Goal: Task Accomplishment & Management: Use online tool/utility

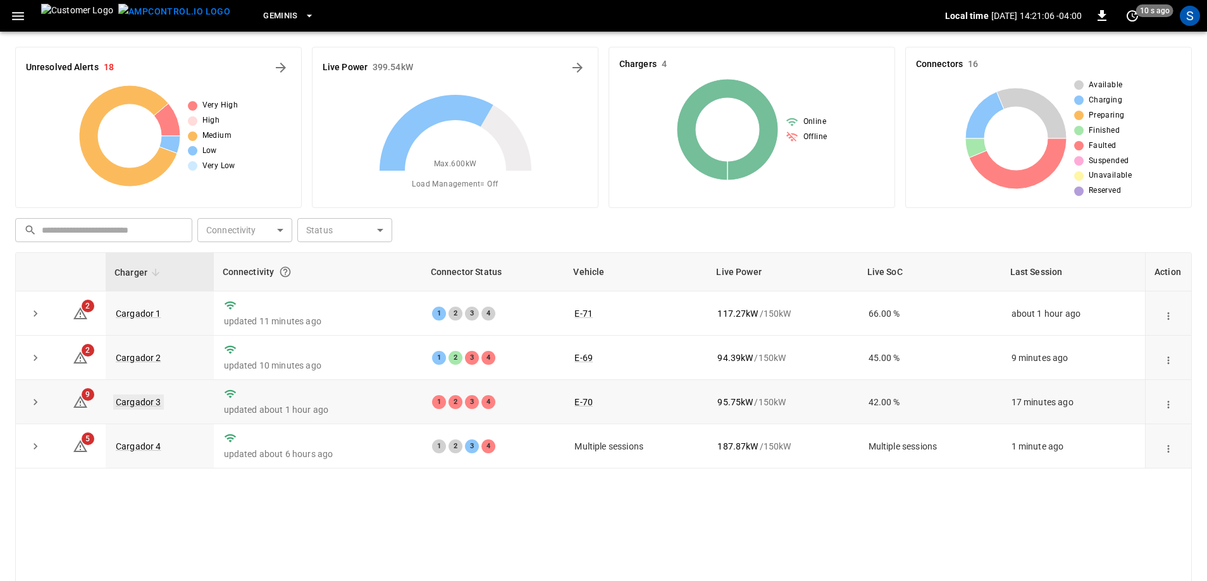
click at [148, 405] on link "Cargador 3" at bounding box center [138, 402] width 51 height 15
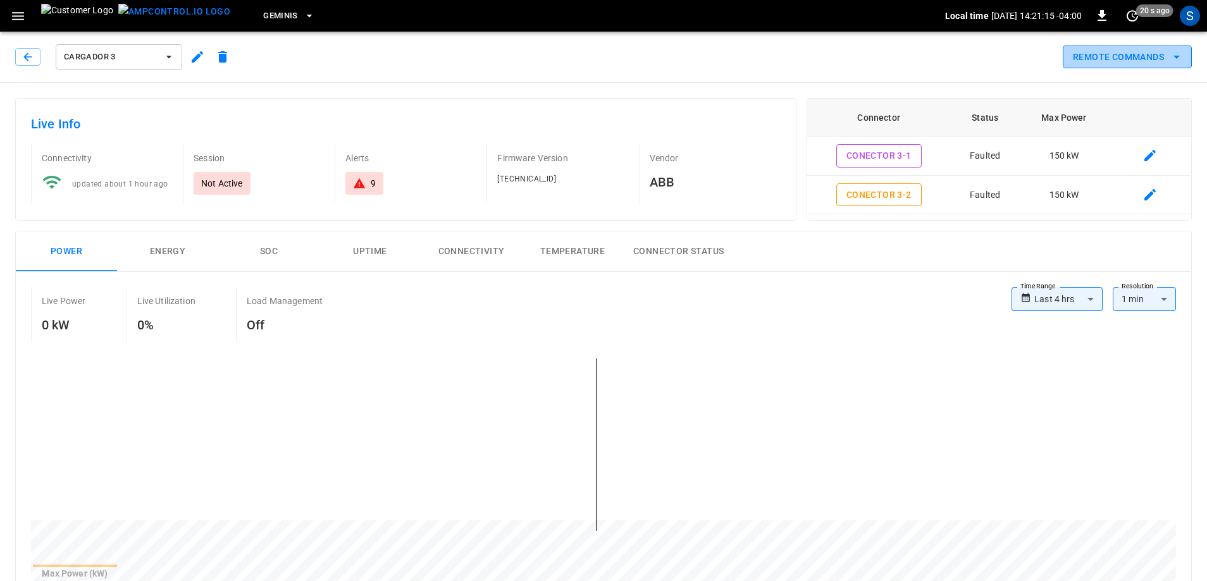
click at [1139, 62] on button "Remote Commands" at bounding box center [1127, 57] width 129 height 23
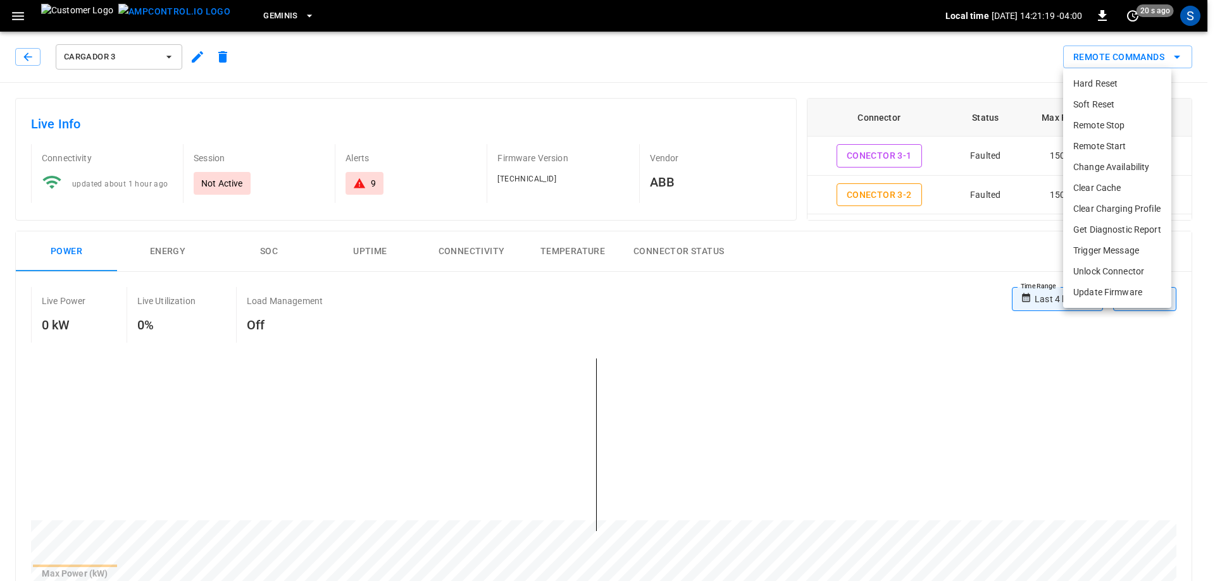
click at [1118, 85] on li "Hard Reset" at bounding box center [1117, 83] width 108 height 21
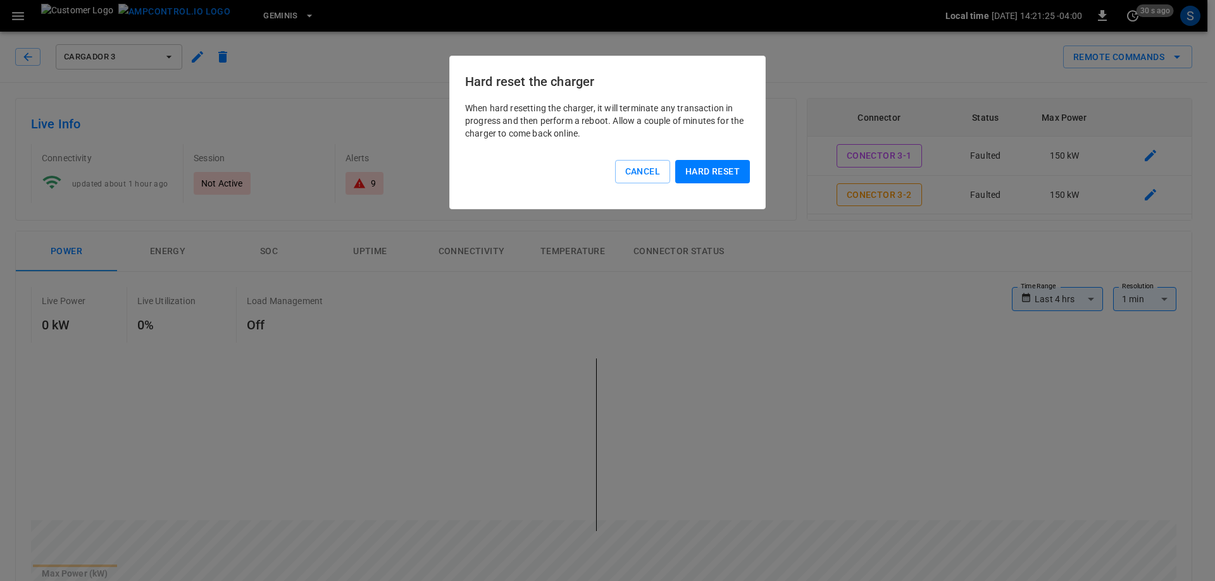
click at [710, 173] on button "Hard reset" at bounding box center [712, 171] width 75 height 23
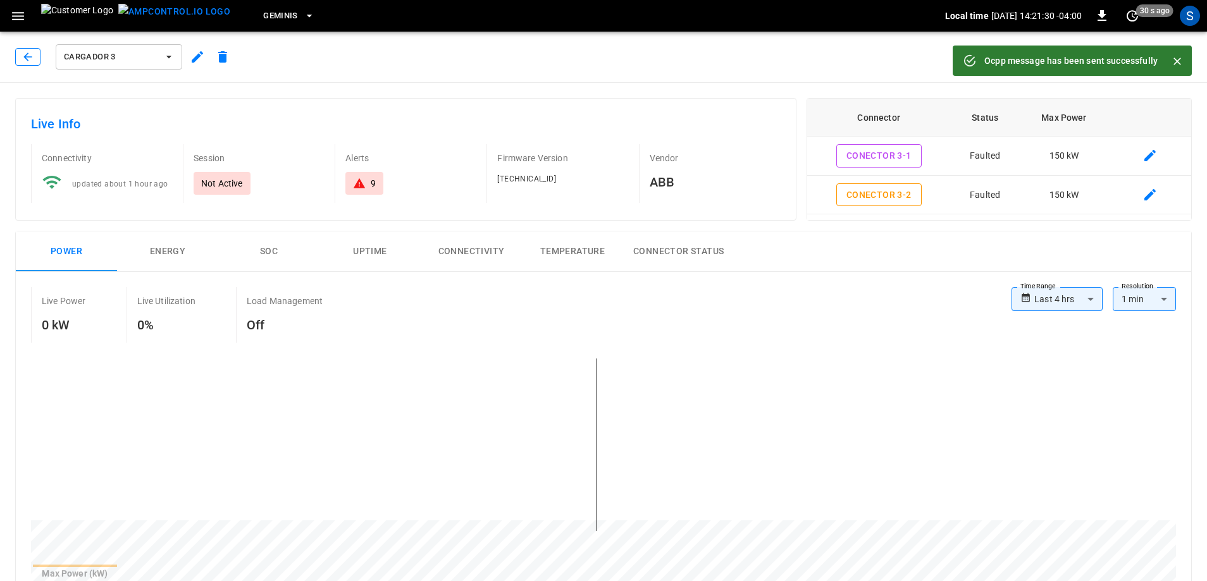
click at [25, 53] on icon "button" at bounding box center [28, 57] width 13 height 13
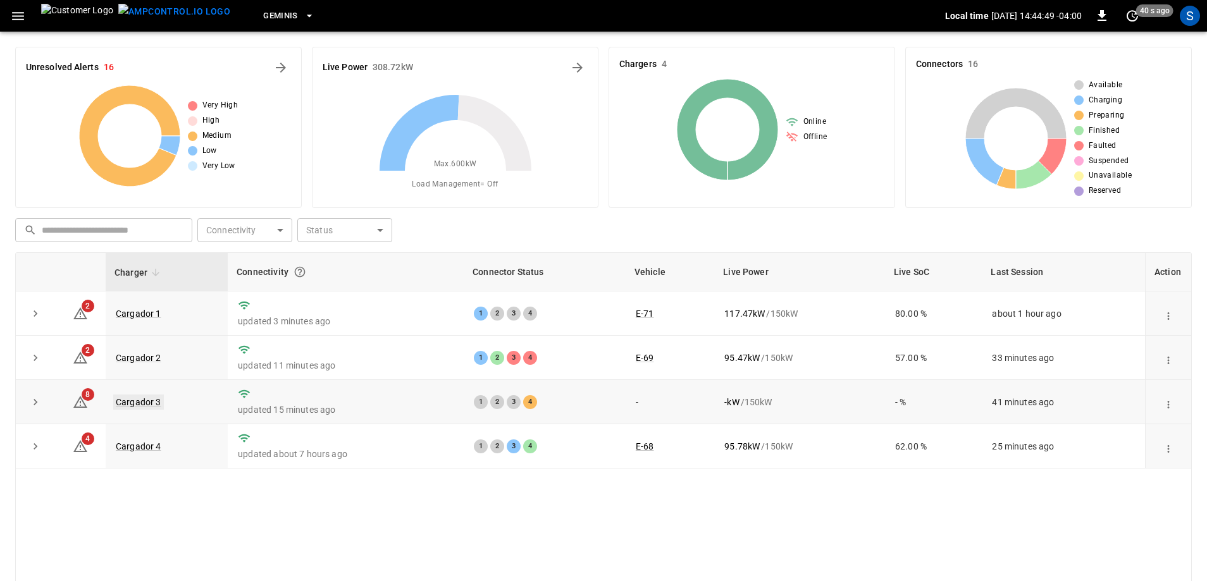
click at [157, 405] on link "Cargador 3" at bounding box center [138, 402] width 51 height 15
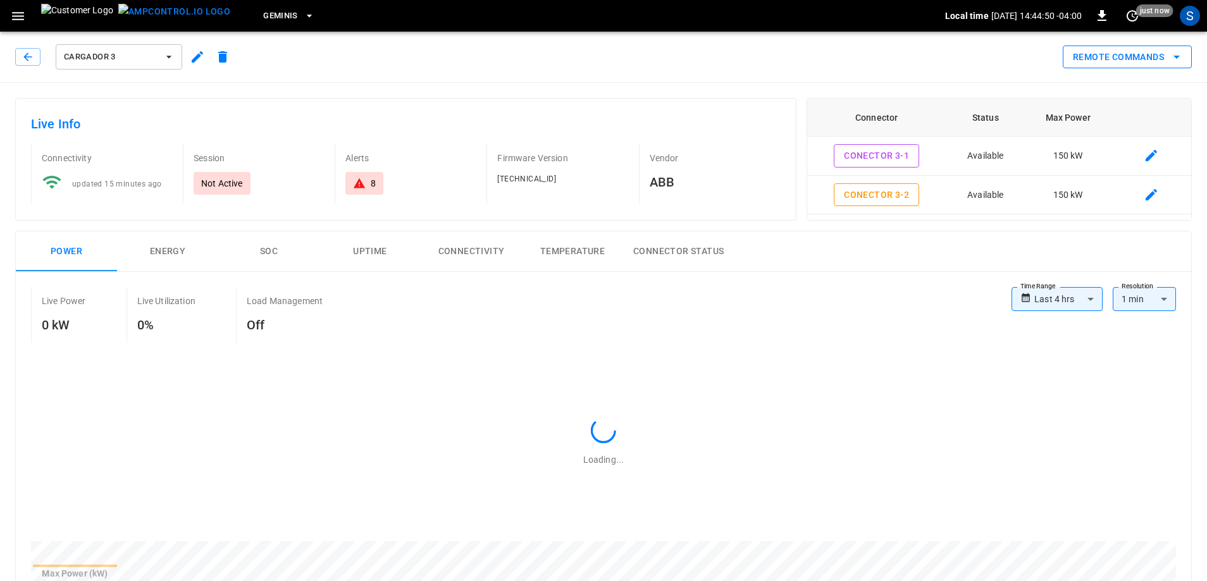
click at [1091, 57] on button "Remote Commands" at bounding box center [1127, 57] width 129 height 23
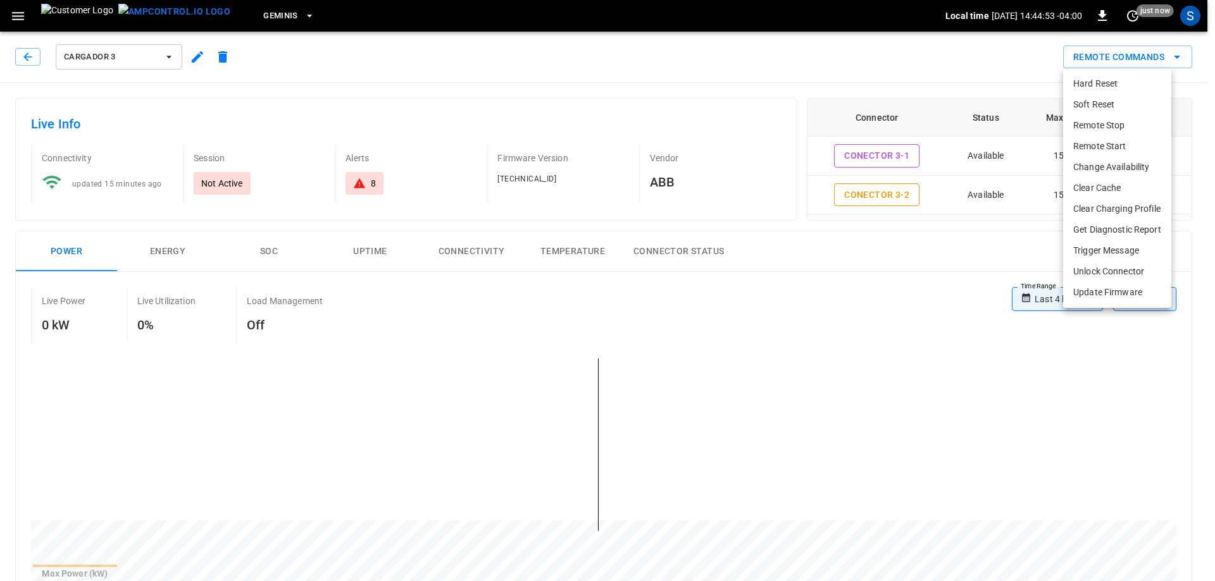
click at [1133, 139] on li "Remote Start" at bounding box center [1117, 146] width 108 height 21
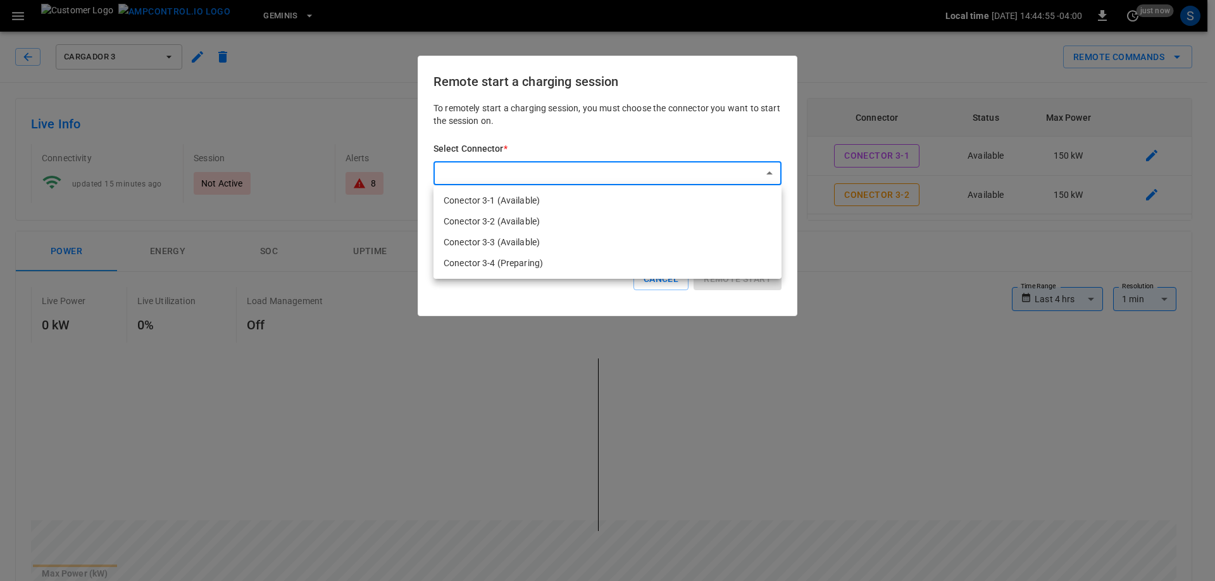
click at [925, 283] on div at bounding box center [607, 290] width 1215 height 581
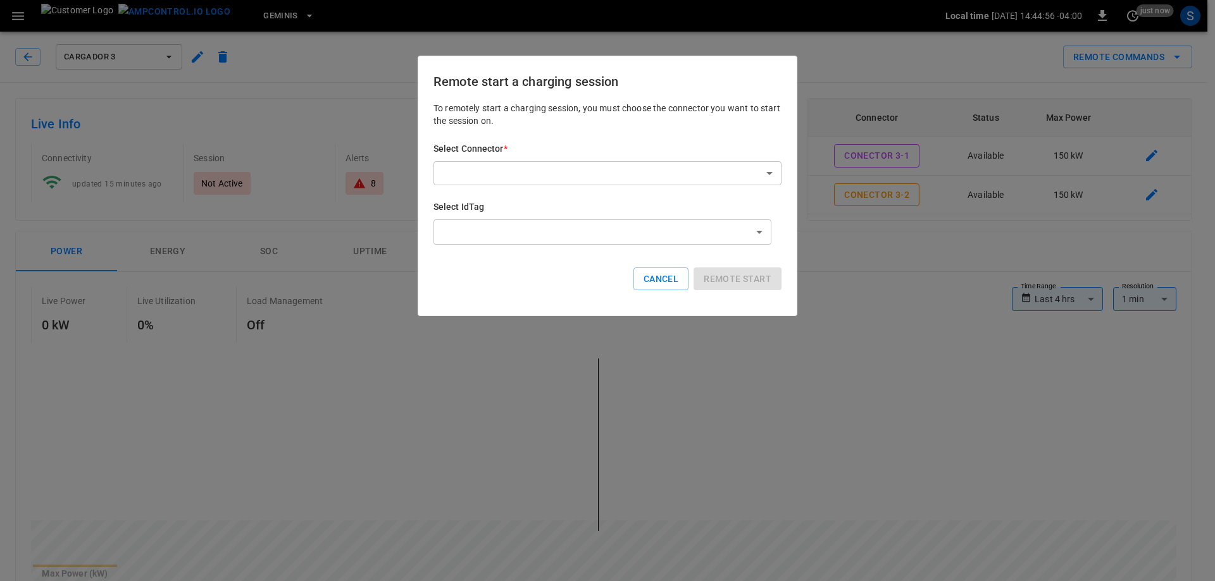
drag, startPoint x: 904, startPoint y: 297, endPoint x: 653, endPoint y: 282, distance: 251.0
click at [653, 282] on button "Cancel" at bounding box center [660, 279] width 55 height 23
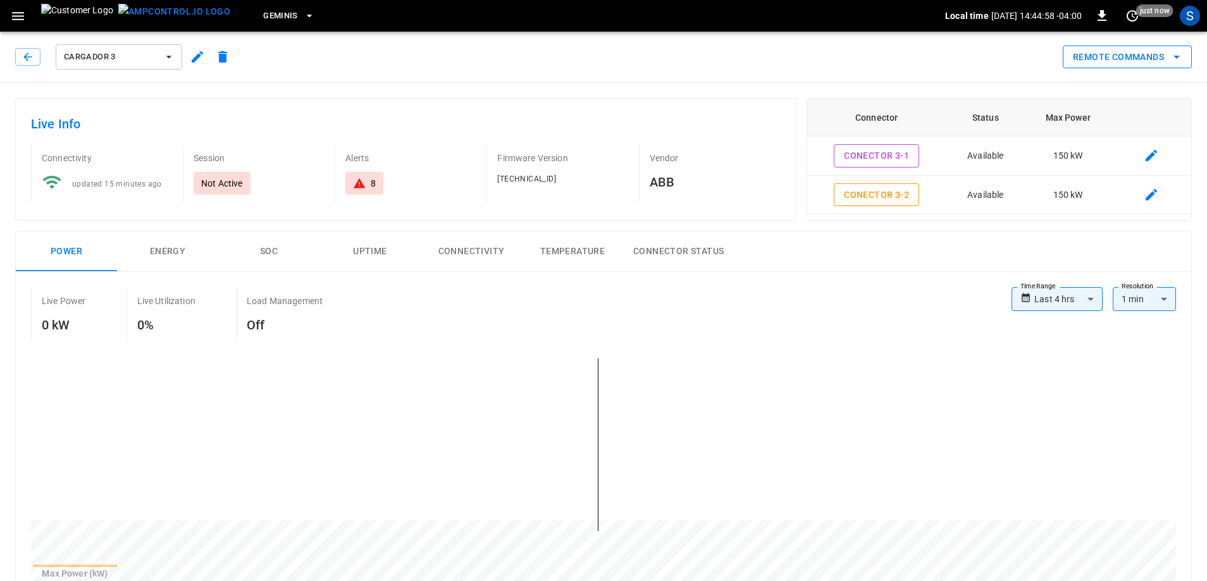
click at [1084, 63] on button "Remote Commands" at bounding box center [1127, 57] width 129 height 23
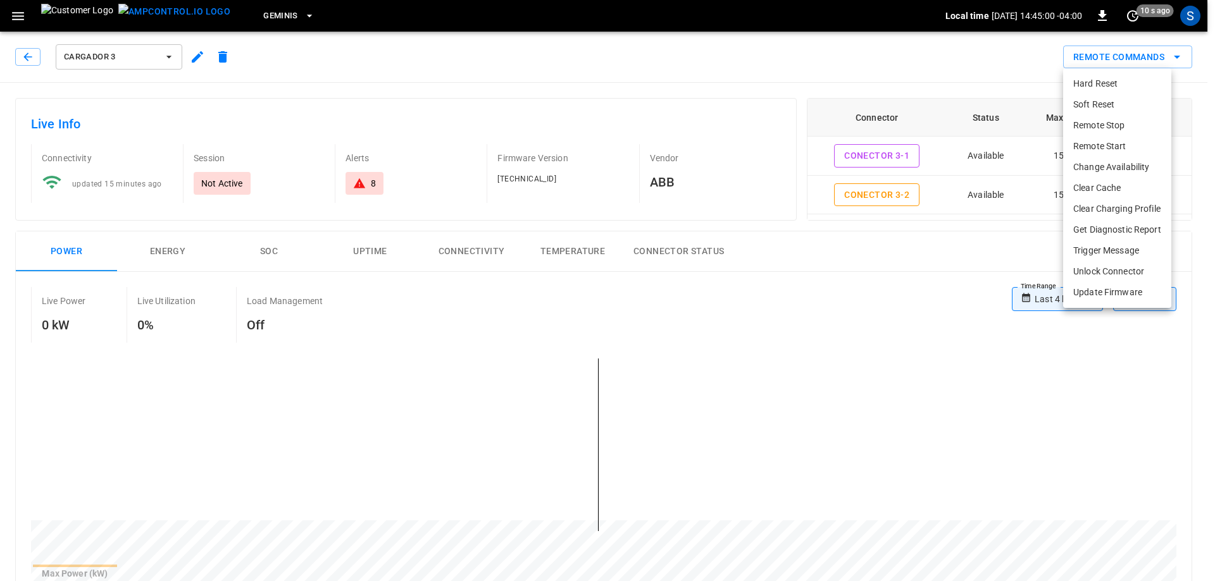
click at [1098, 152] on li "Remote Start" at bounding box center [1117, 146] width 108 height 21
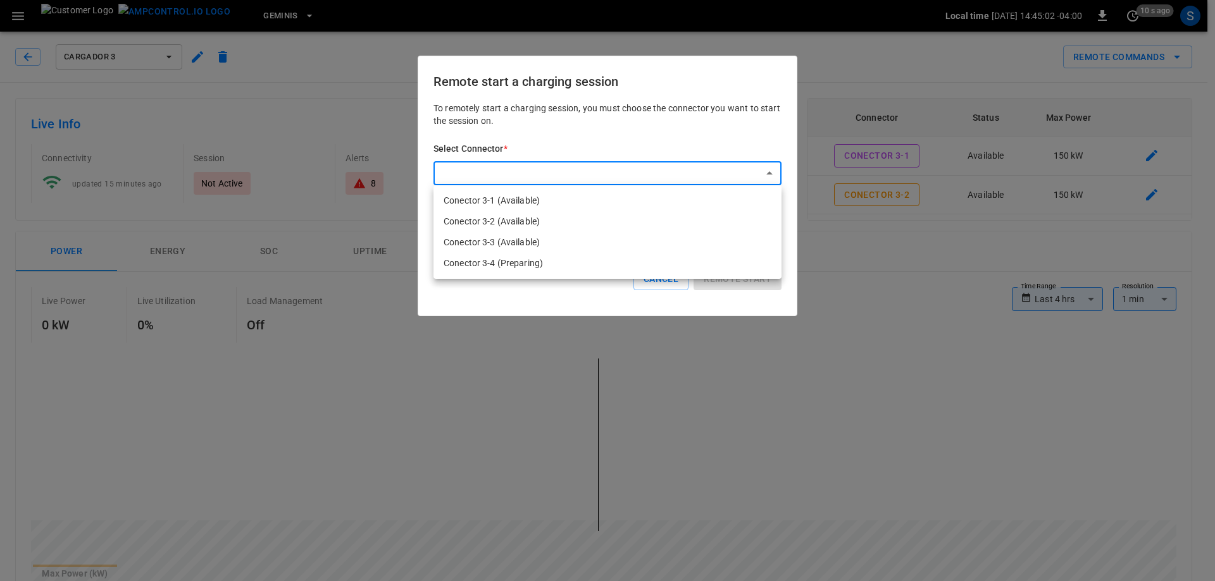
click at [547, 264] on li "Conector 3-4 (Preparing)" at bounding box center [607, 263] width 348 height 21
type input "**********"
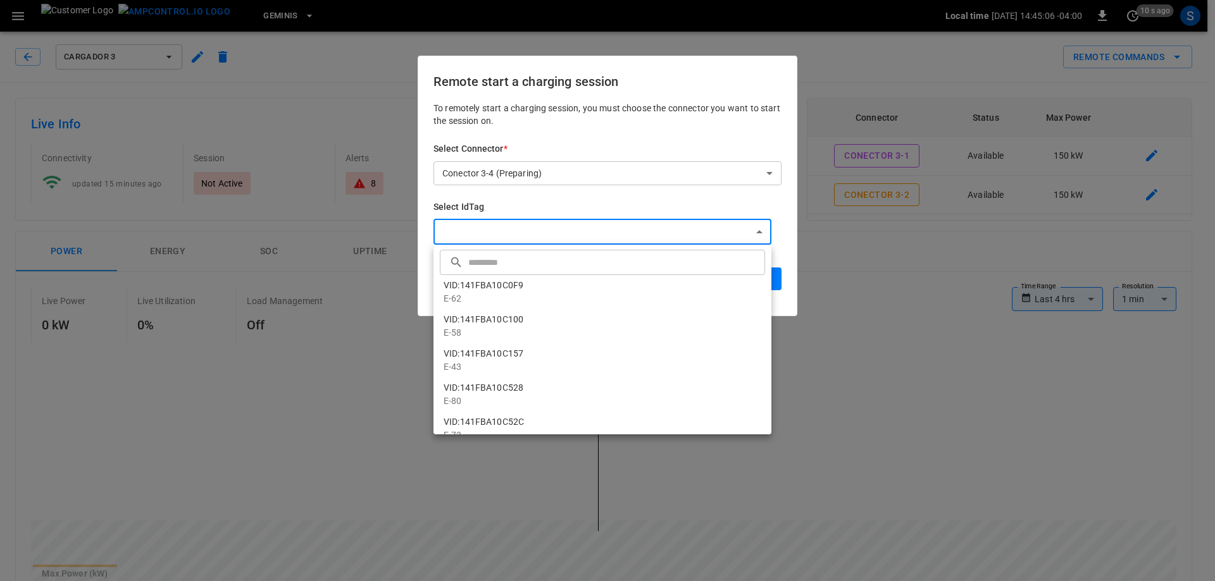
click at [676, 230] on div at bounding box center [607, 290] width 1215 height 581
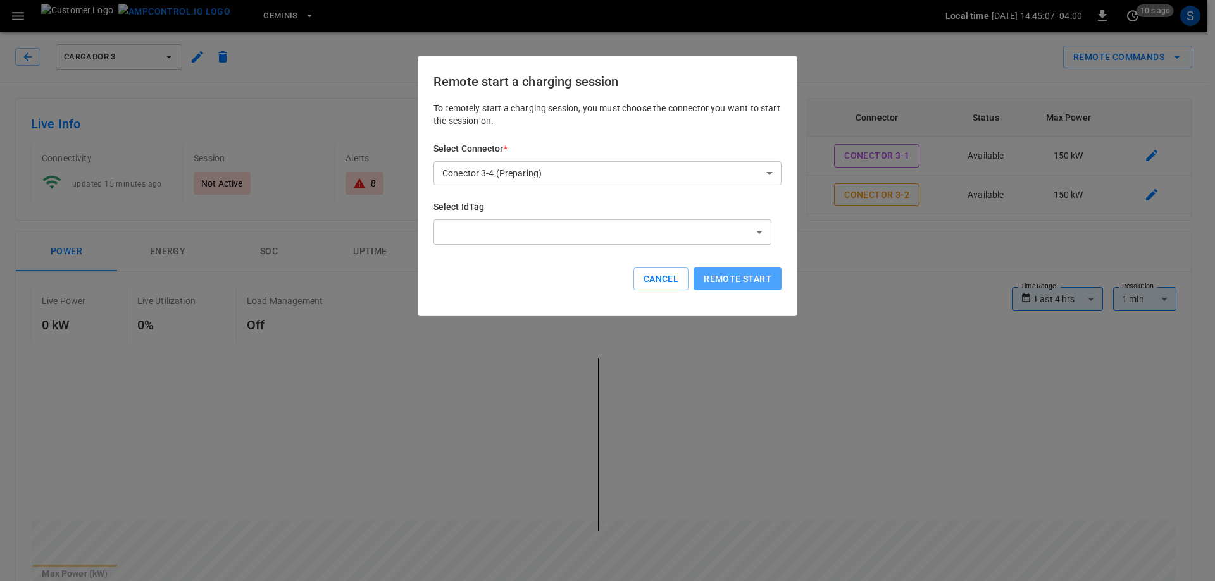
click at [731, 282] on button "Remote start" at bounding box center [737, 279] width 88 height 23
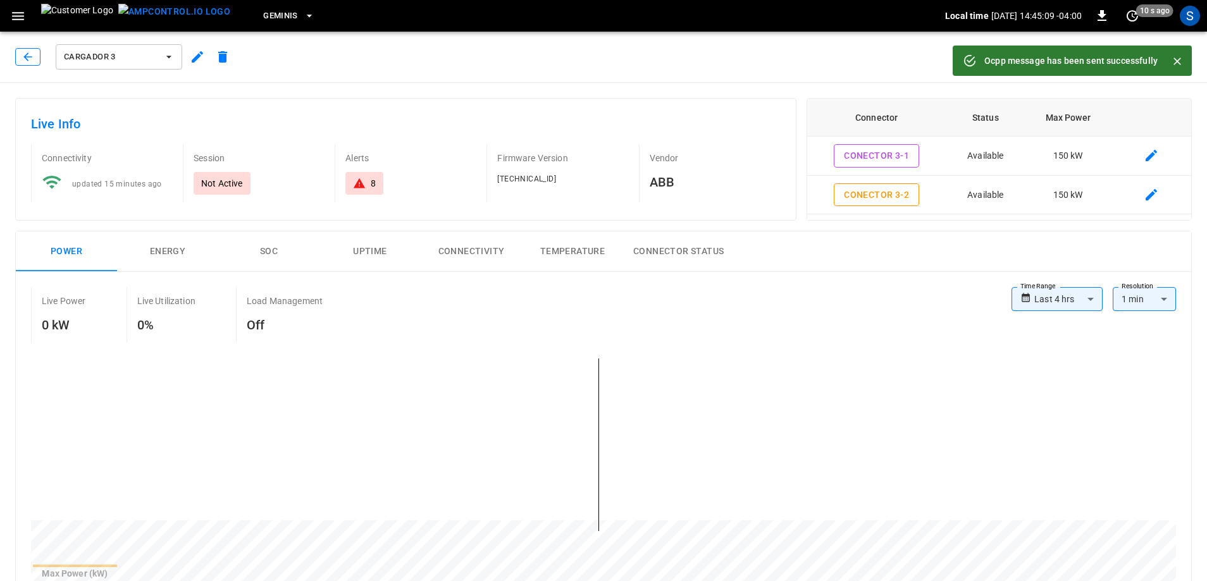
click at [35, 62] on button "button" at bounding box center [27, 57] width 25 height 18
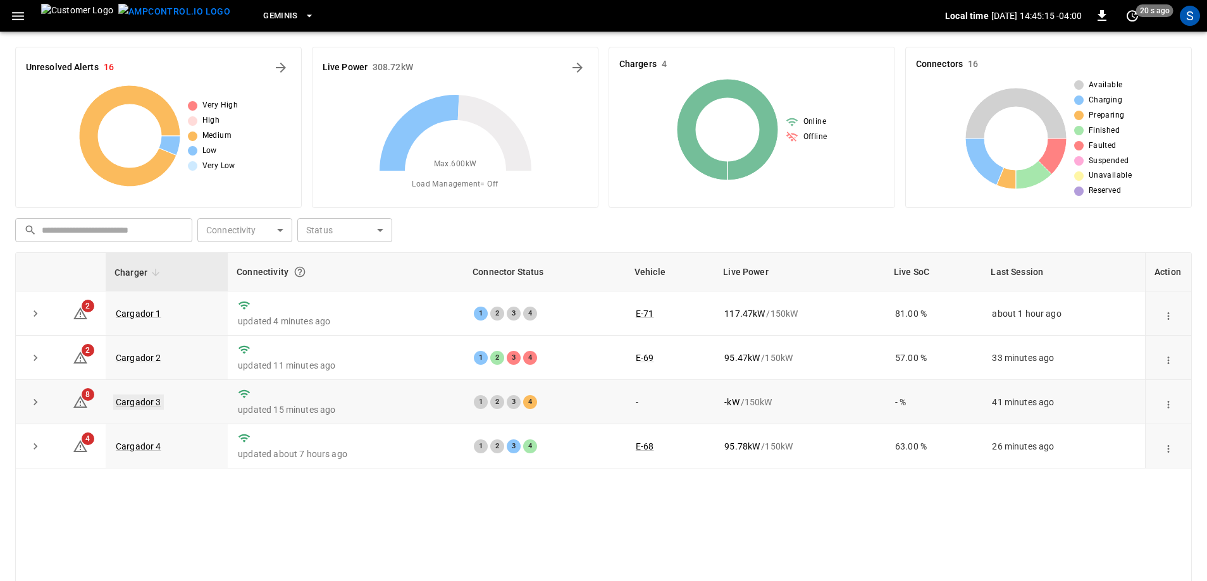
click at [155, 404] on link "Cargador 3" at bounding box center [138, 402] width 51 height 15
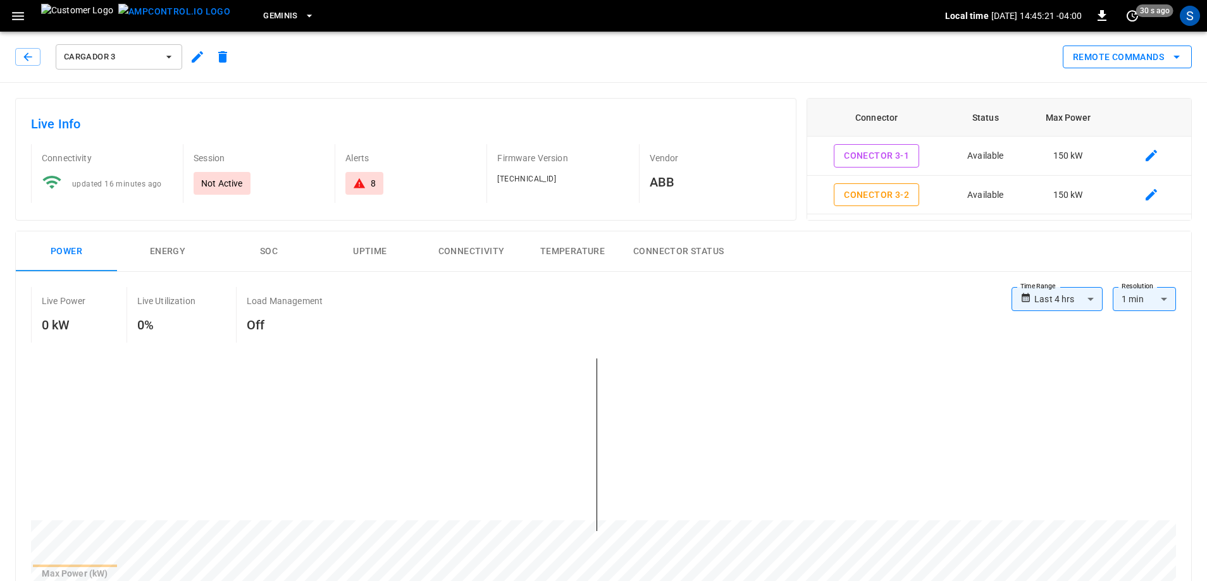
click at [1143, 61] on button "Remote Commands" at bounding box center [1127, 57] width 129 height 23
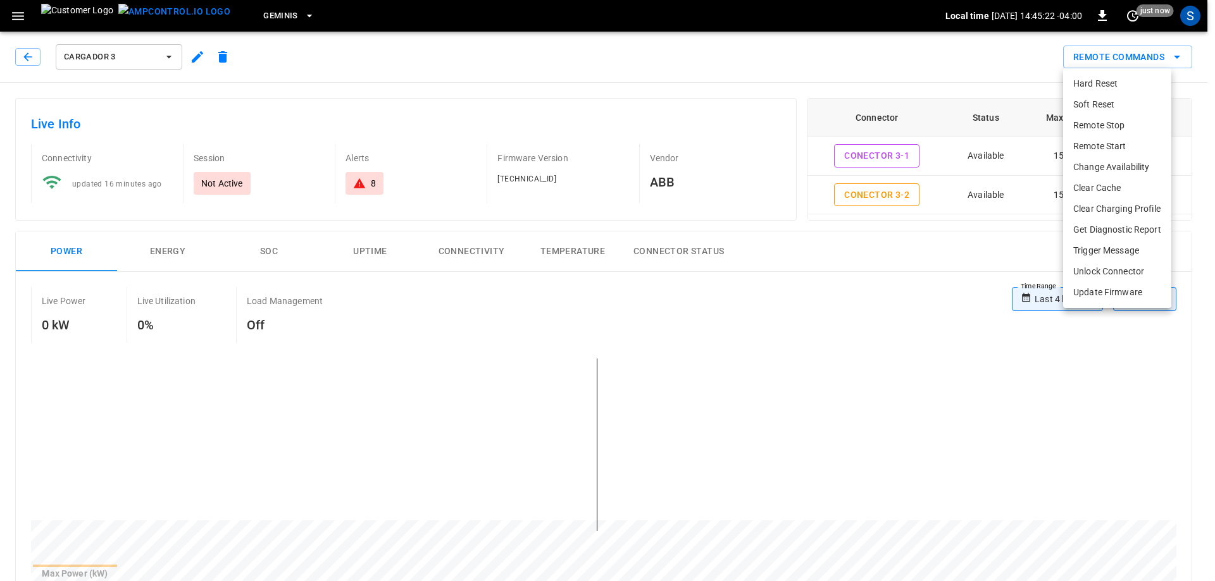
click at [1093, 152] on li "Remote Start" at bounding box center [1117, 146] width 108 height 21
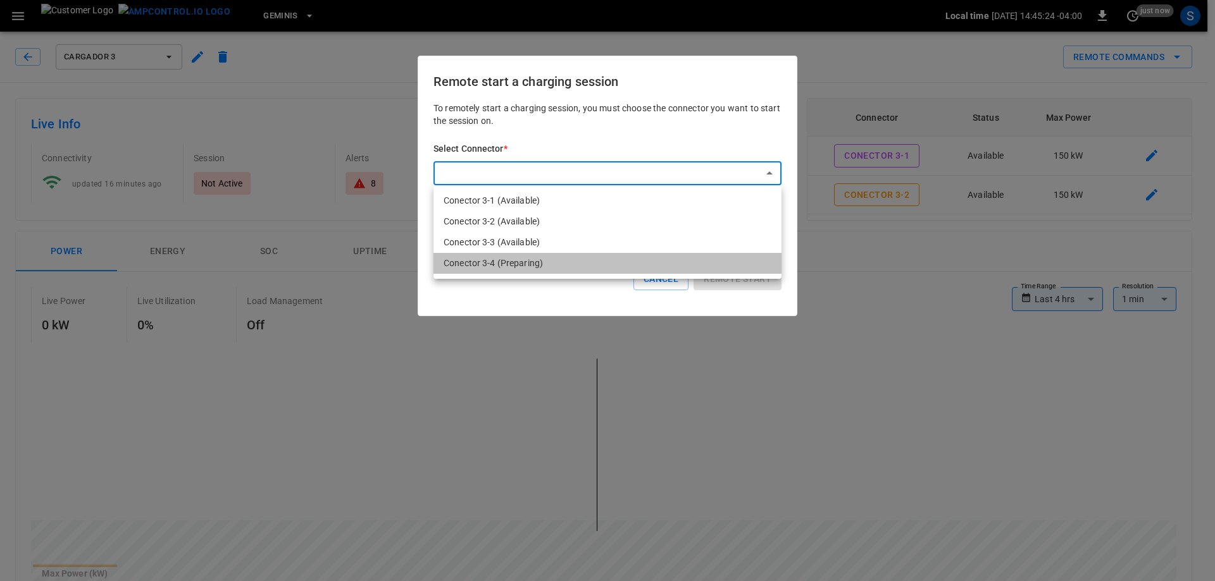
click at [554, 266] on li "Conector 3-4 (Preparing)" at bounding box center [607, 263] width 348 height 21
type input "**********"
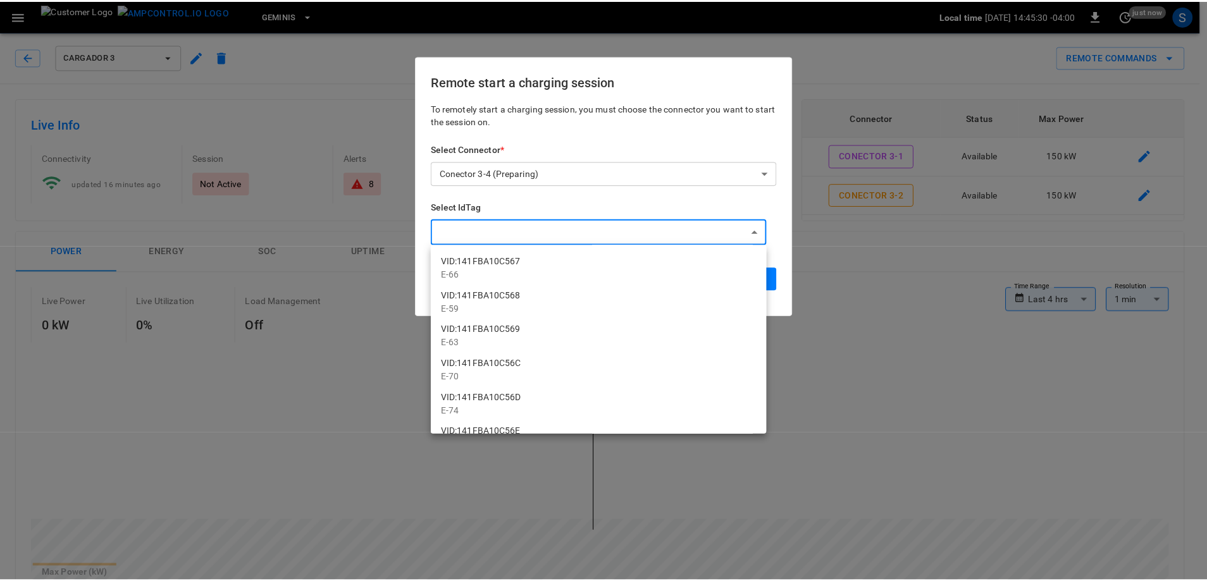
scroll to position [696, 0]
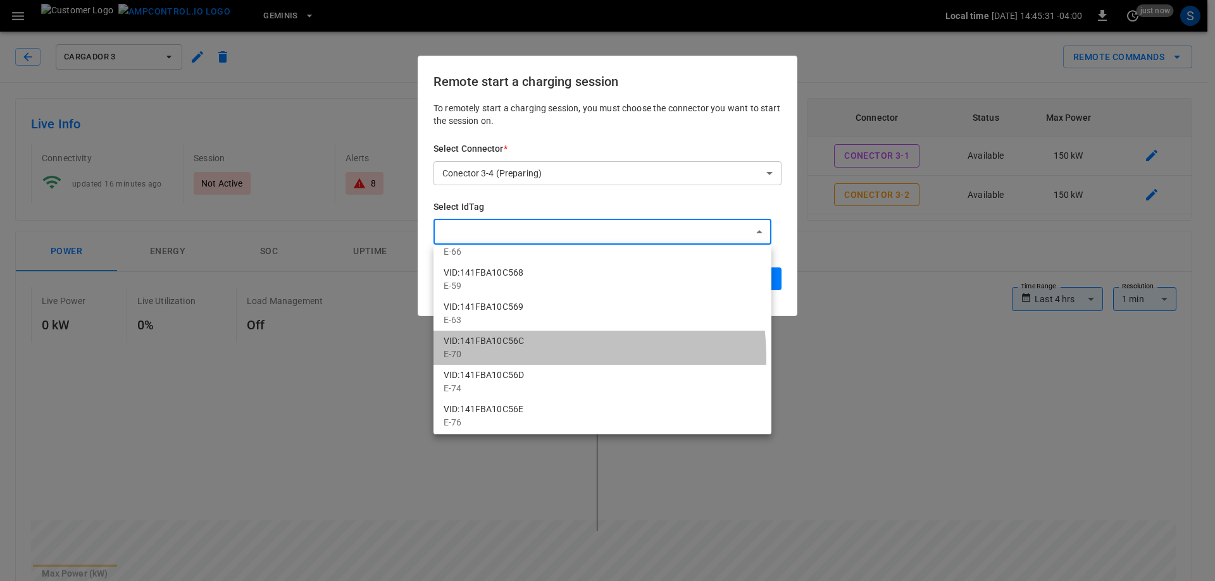
click at [513, 359] on p "E-70" at bounding box center [602, 354] width 318 height 13
type input "**********"
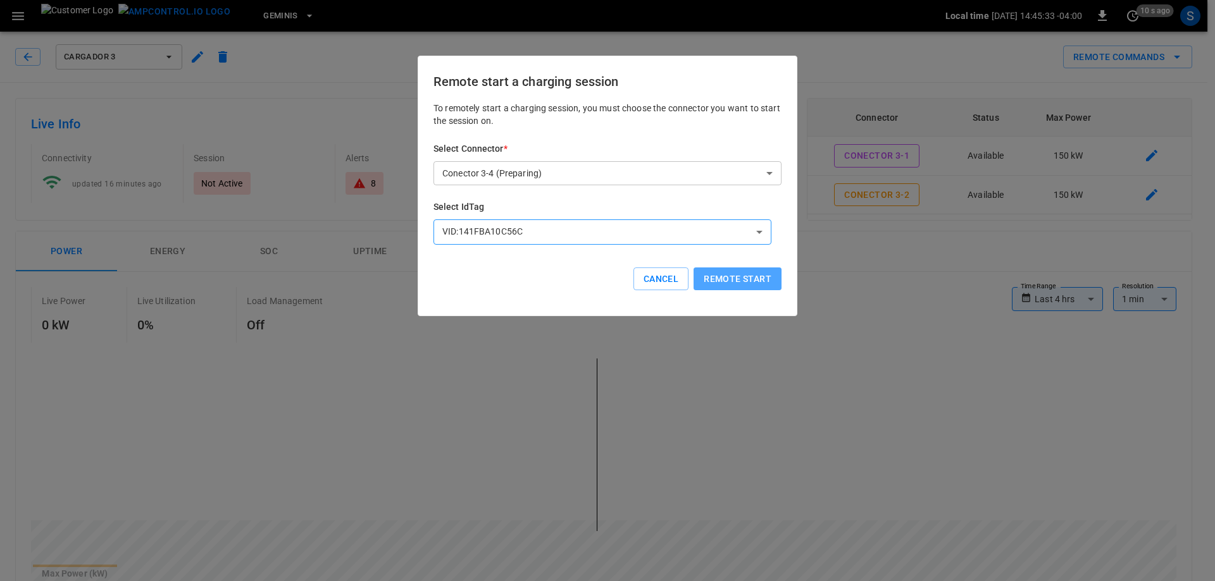
click at [733, 278] on button "Remote start" at bounding box center [737, 279] width 88 height 23
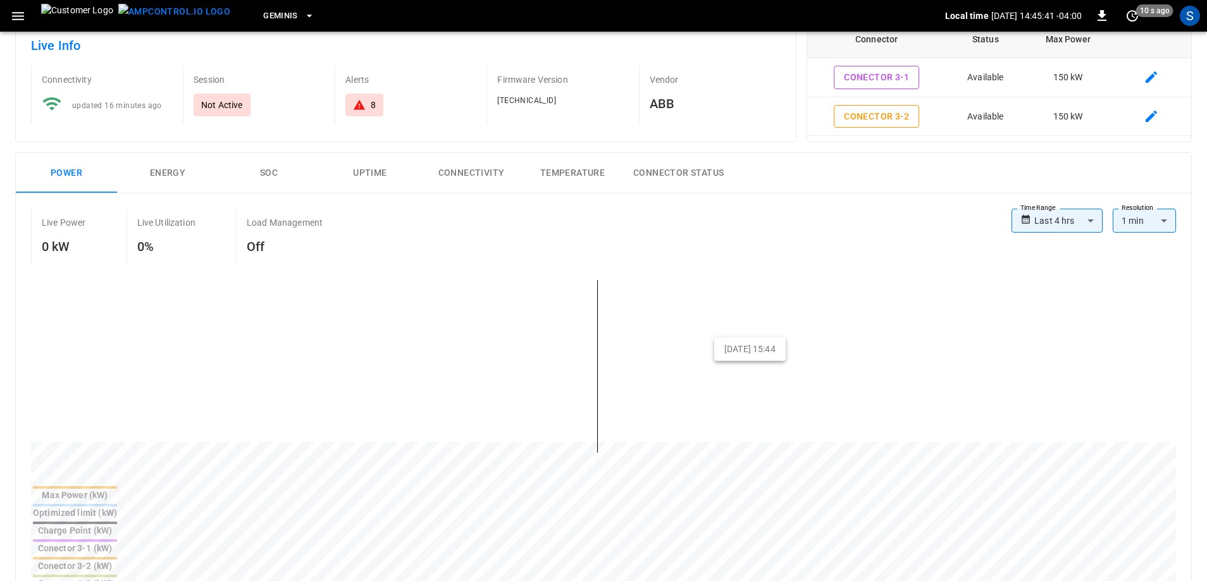
scroll to position [0, 0]
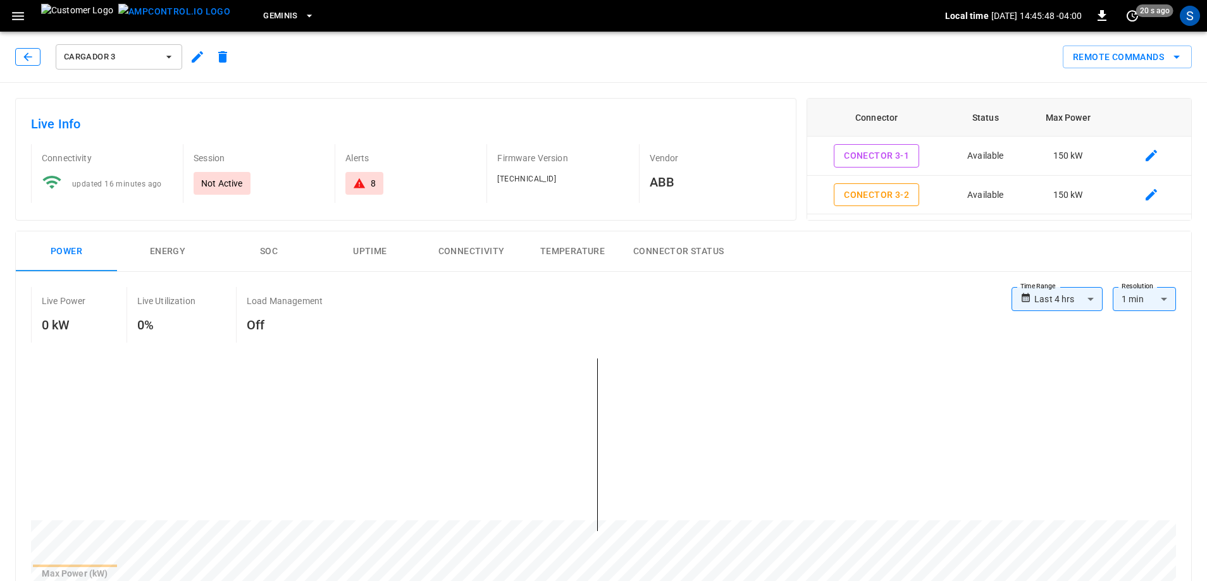
click at [32, 61] on icon "button" at bounding box center [28, 57] width 13 height 13
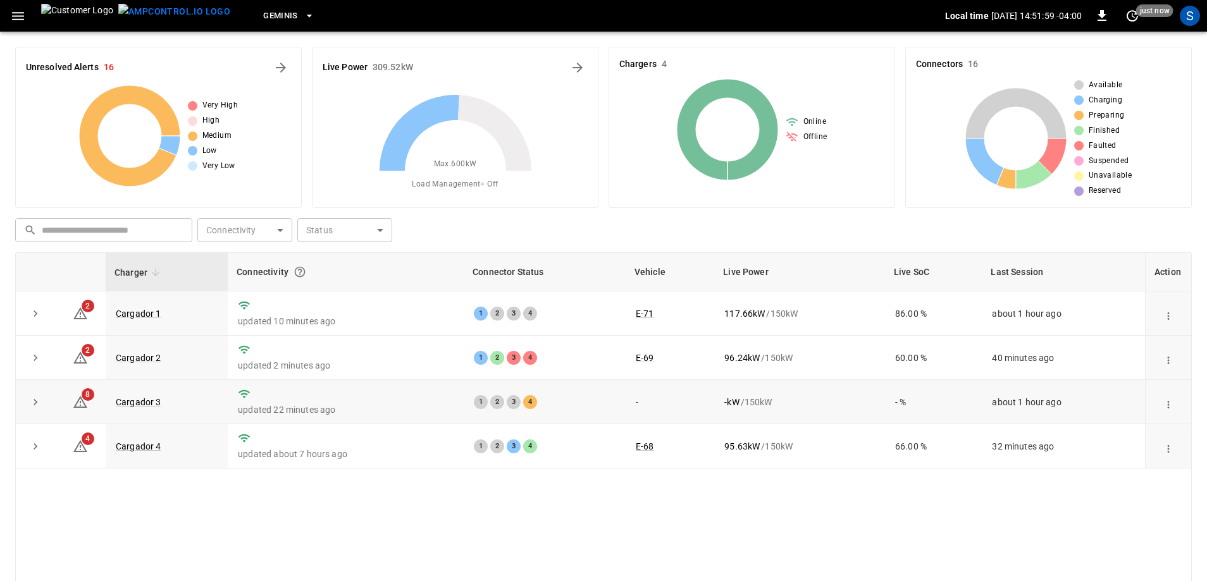
click at [154, 409] on td "Cargador 3" at bounding box center [167, 402] width 122 height 44
click at [154, 407] on link "Cargador 3" at bounding box center [138, 402] width 51 height 15
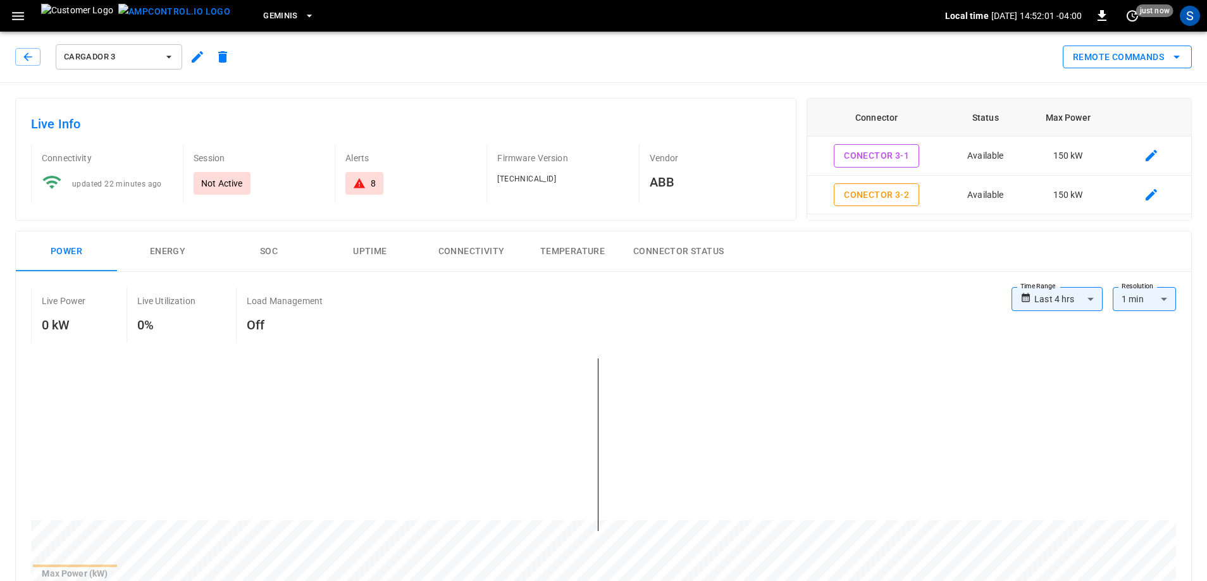
click at [1103, 65] on button "Remote Commands" at bounding box center [1127, 57] width 129 height 23
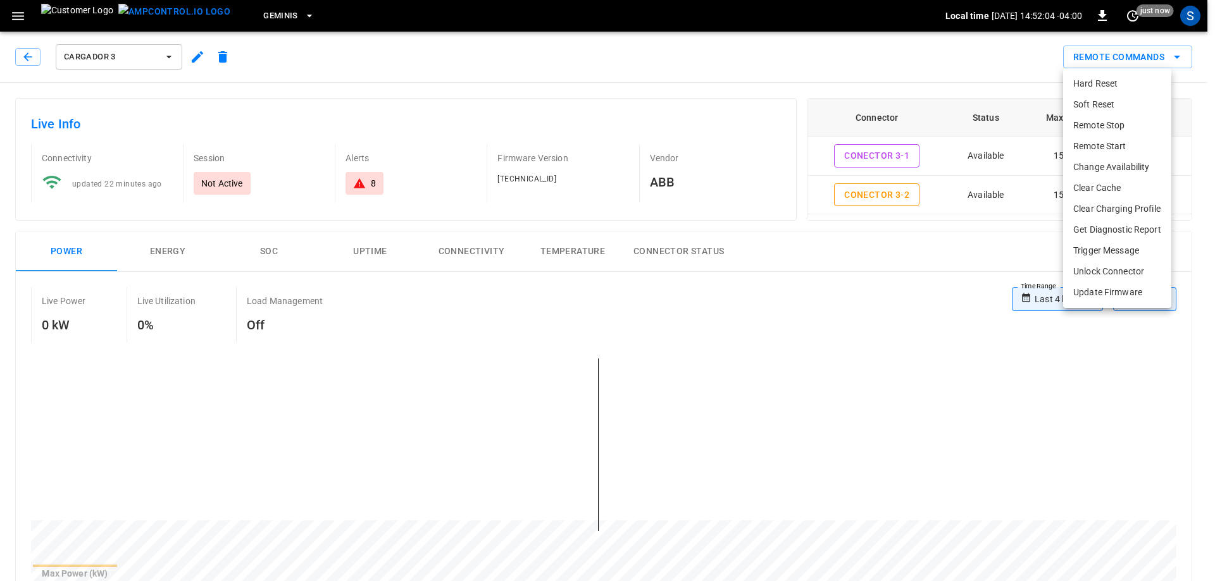
click at [1114, 148] on li "Remote Start" at bounding box center [1117, 146] width 108 height 21
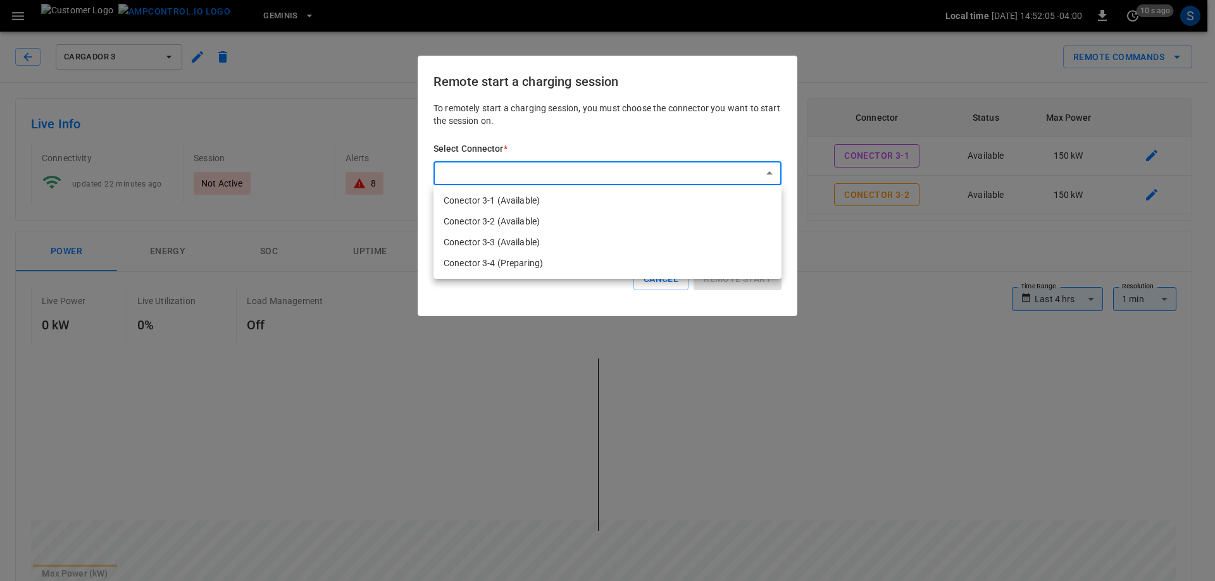
click at [562, 260] on li "Conector 3-4 (Preparing)" at bounding box center [607, 263] width 348 height 21
type input "**********"
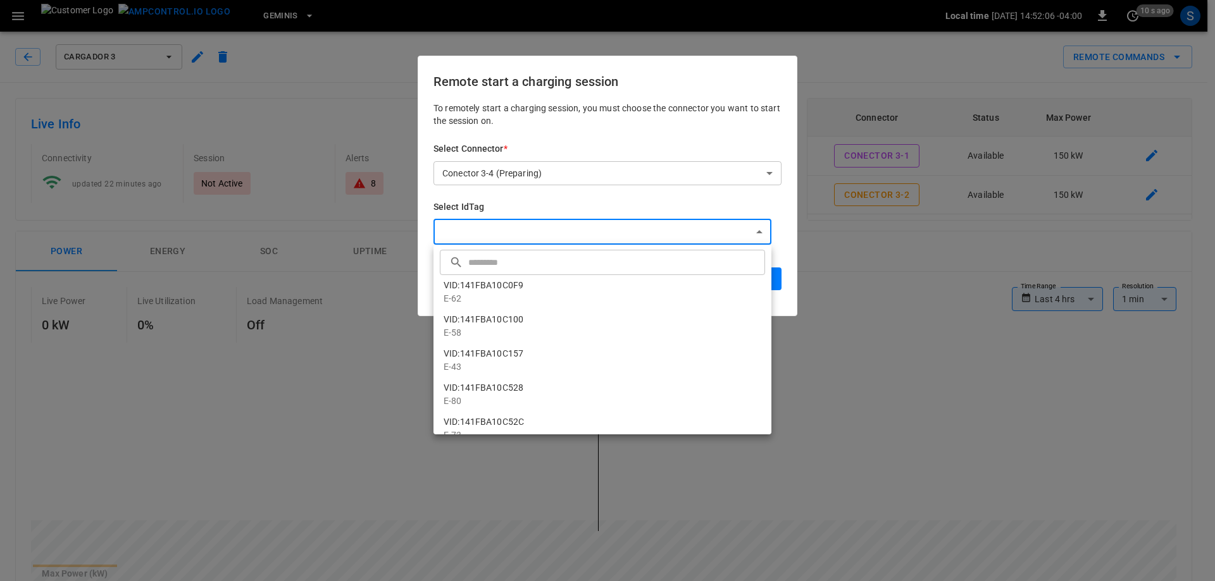
click at [681, 200] on div at bounding box center [607, 290] width 1215 height 581
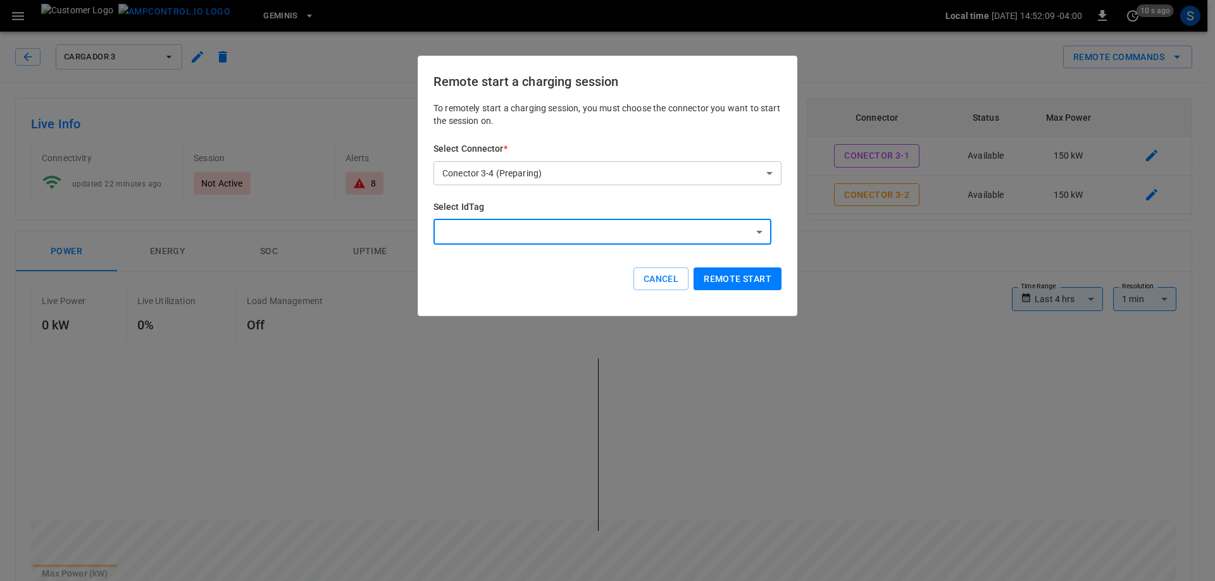
click at [341, 433] on div at bounding box center [607, 290] width 1215 height 581
click at [660, 284] on button "Cancel" at bounding box center [660, 279] width 55 height 23
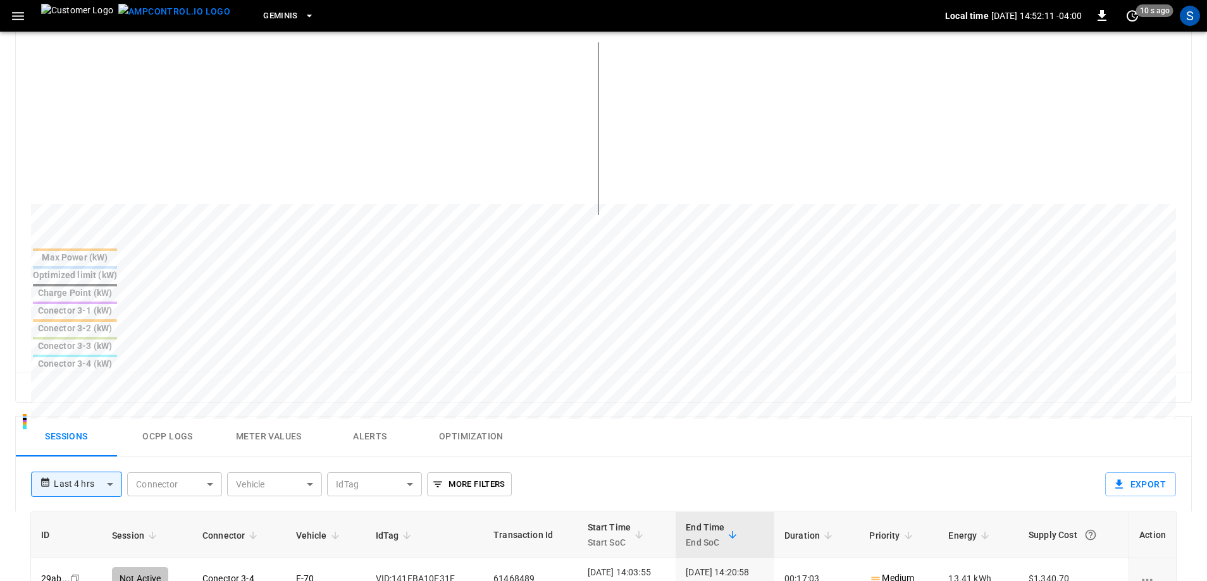
scroll to position [443, 0]
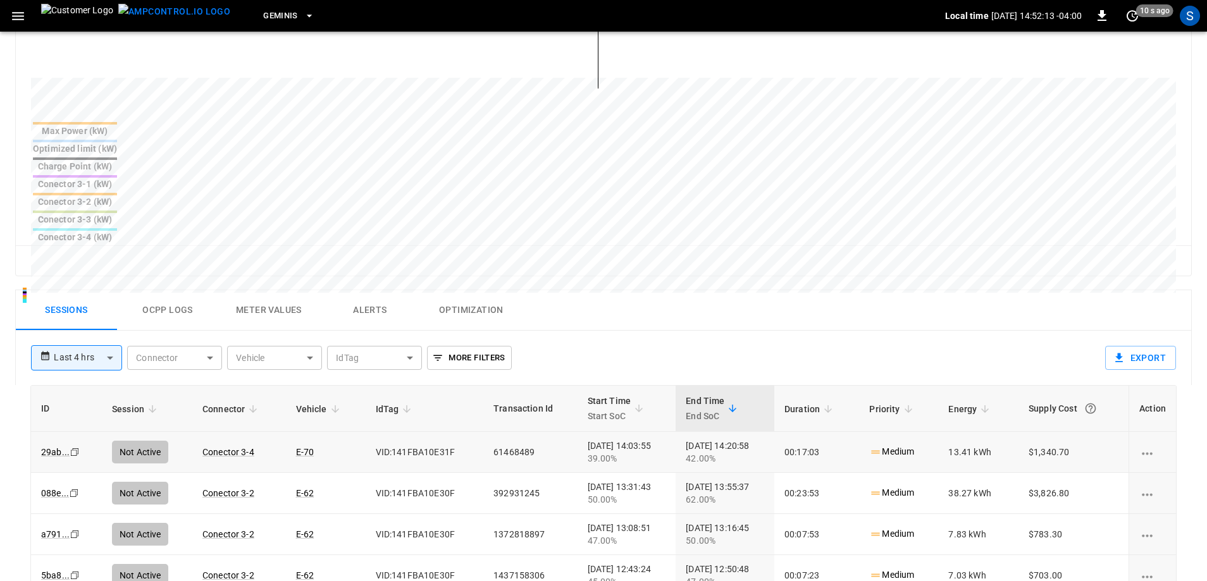
click at [72, 447] on icon "Copy" at bounding box center [75, 452] width 10 height 10
drag, startPoint x: 351, startPoint y: 356, endPoint x: 440, endPoint y: 363, distance: 89.5
click at [440, 432] on td "VID:141FBA10E31F" at bounding box center [425, 452] width 118 height 41
copy td "VID:141FBA10E31F"
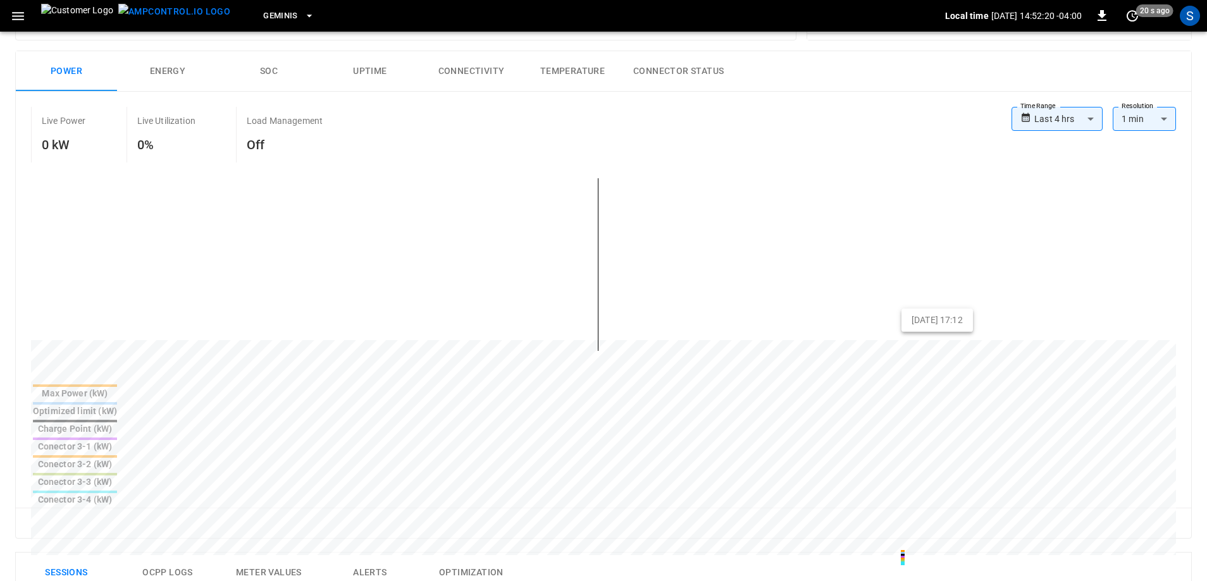
scroll to position [0, 0]
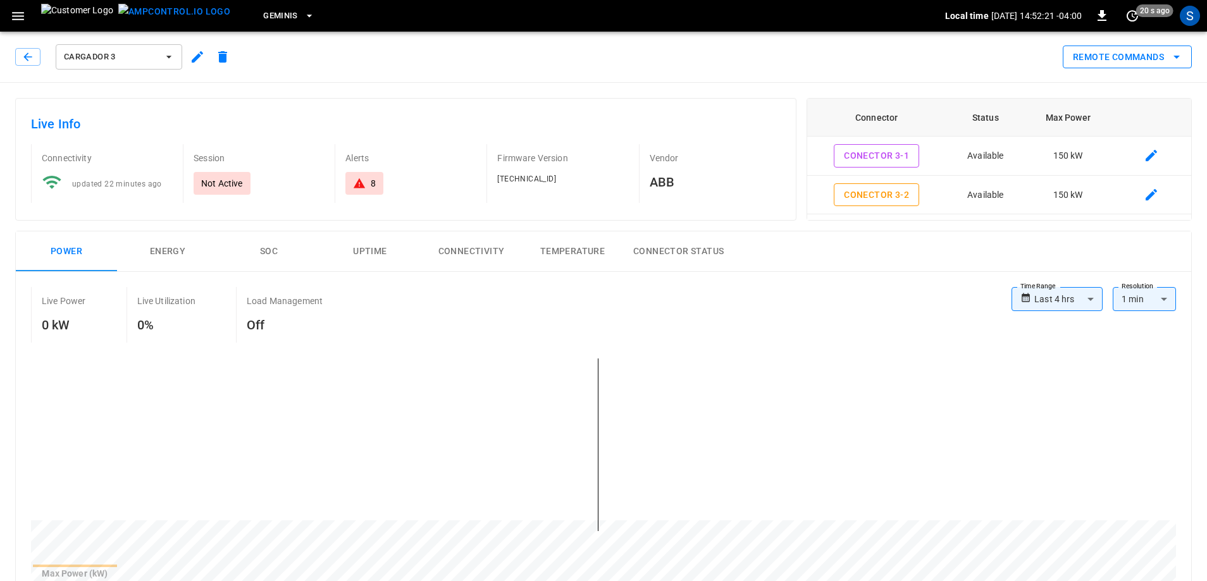
click at [1130, 66] on button "Remote Commands" at bounding box center [1127, 57] width 129 height 23
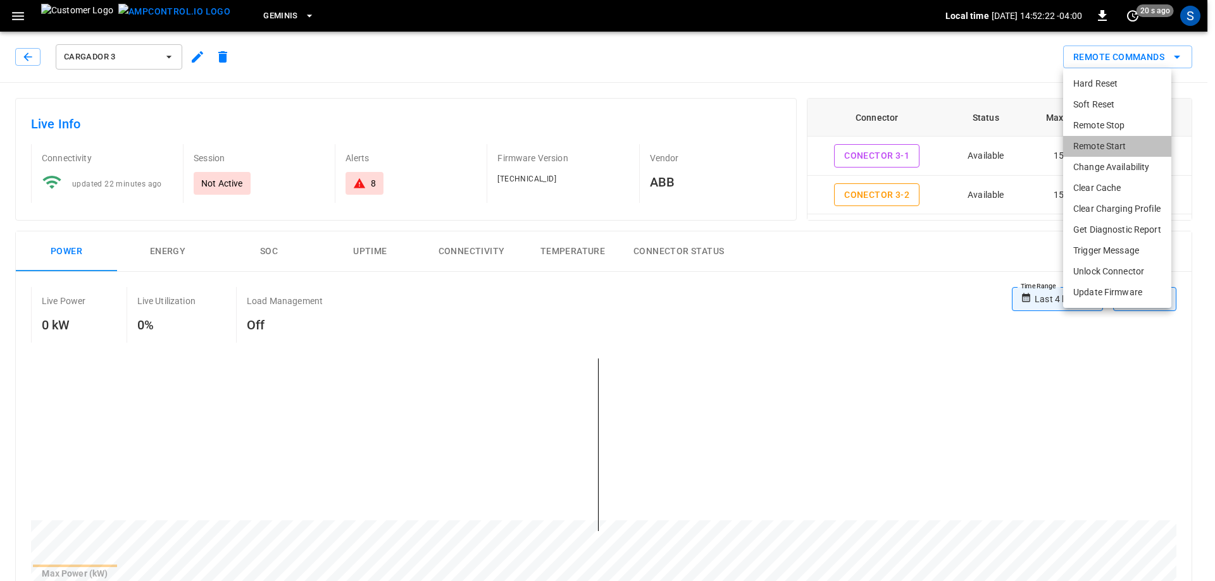
click at [1108, 141] on li "Remote Start" at bounding box center [1117, 146] width 108 height 21
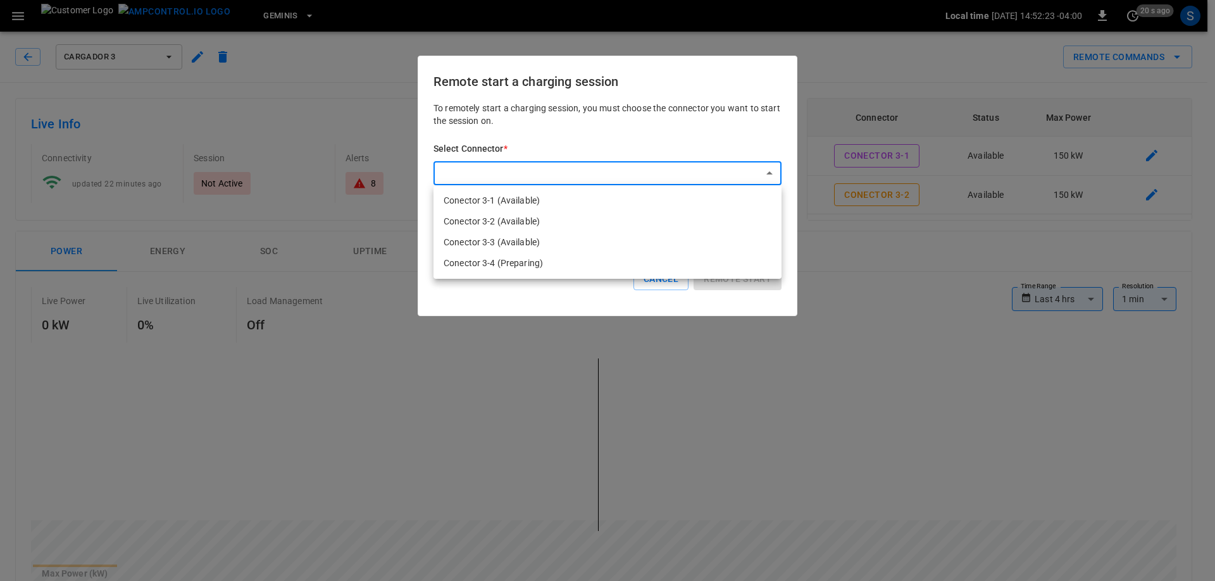
drag, startPoint x: 706, startPoint y: 185, endPoint x: 698, endPoint y: 186, distance: 8.3
click at [549, 260] on li "Conector 3-4 (Preparing)" at bounding box center [607, 263] width 348 height 21
type input "**********"
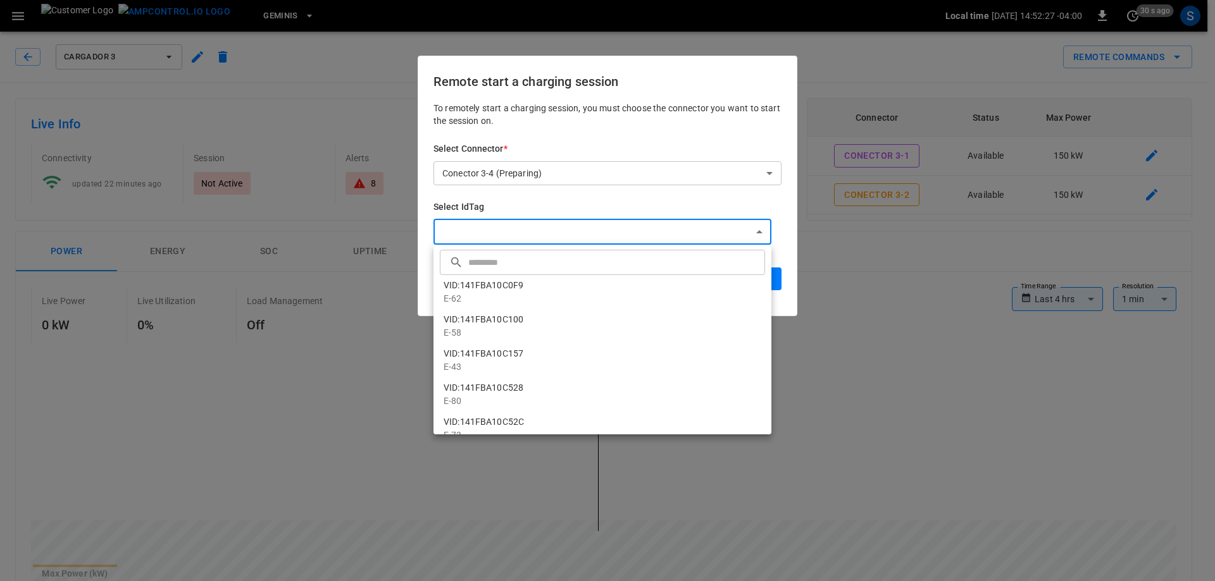
click at [559, 271] on input "text" at bounding box center [615, 262] width 294 height 34
paste input "**********"
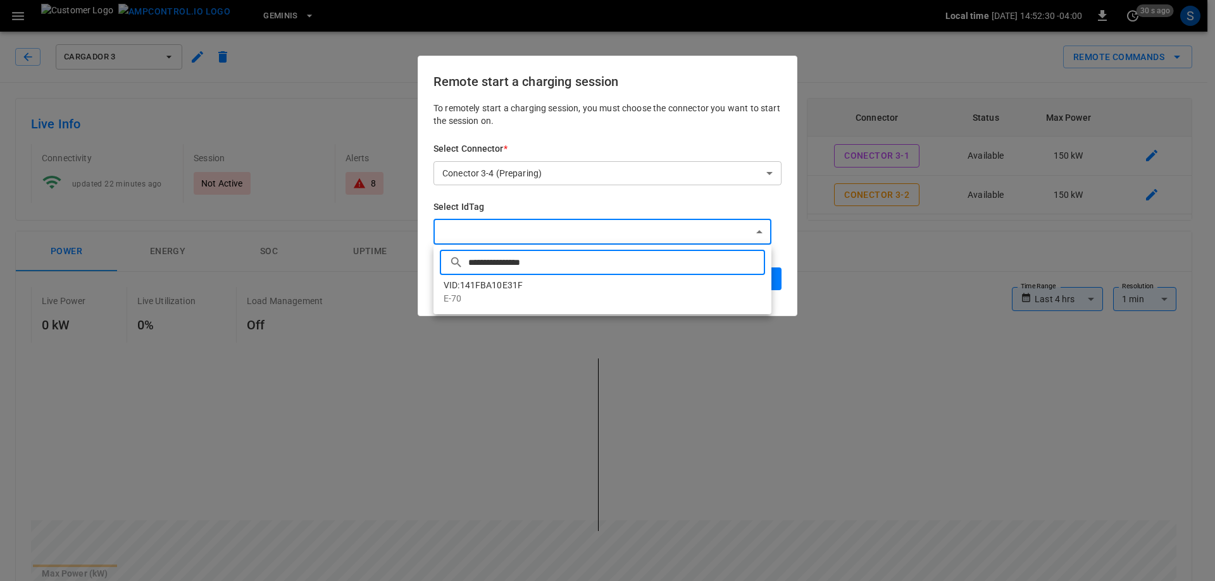
type input "**********"
click at [495, 300] on p "E-70" at bounding box center [602, 298] width 318 height 13
type input "**********"
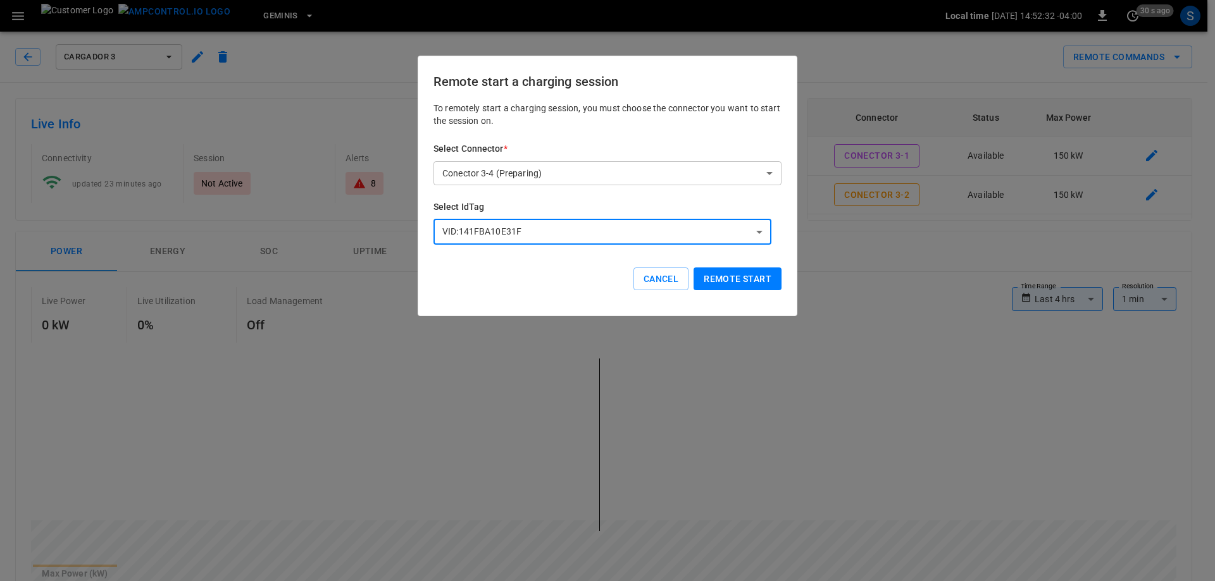
click at [726, 281] on button "Remote start" at bounding box center [737, 279] width 88 height 23
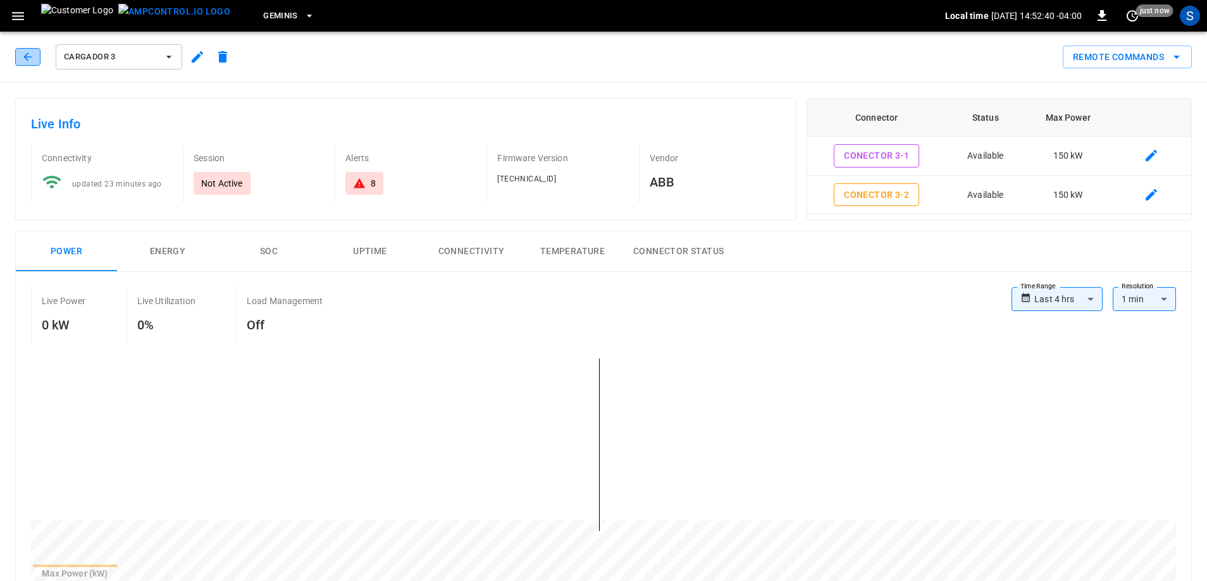
click at [27, 57] on icon "button" at bounding box center [27, 57] width 8 height 8
